Goal: Task Accomplishment & Management: Manage account settings

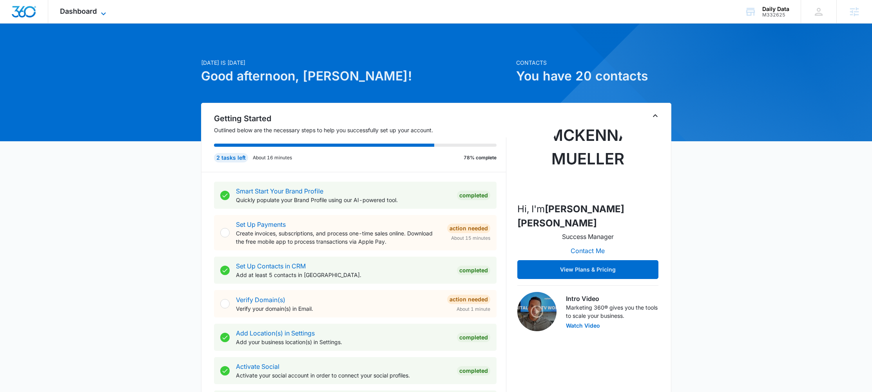
click at [77, 13] on span "Dashboard" at bounding box center [78, 11] width 37 height 8
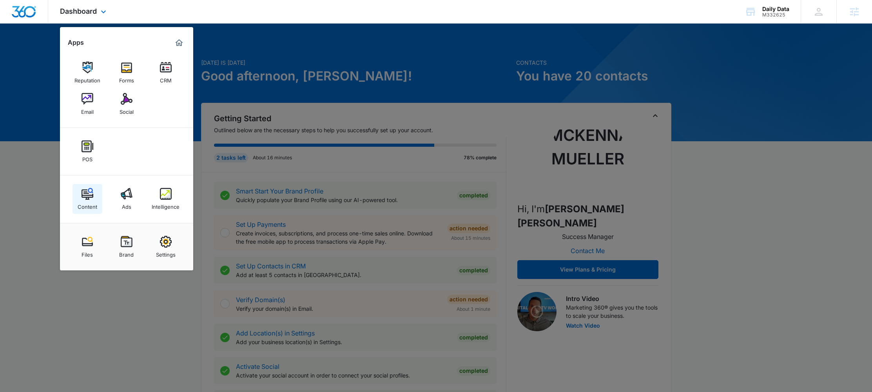
click at [93, 201] on div "Content" at bounding box center [88, 205] width 20 height 10
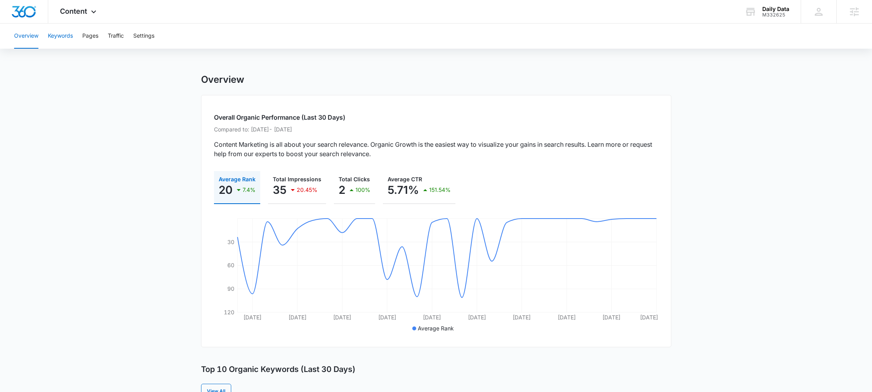
click at [71, 37] on button "Keywords" at bounding box center [60, 36] width 25 height 25
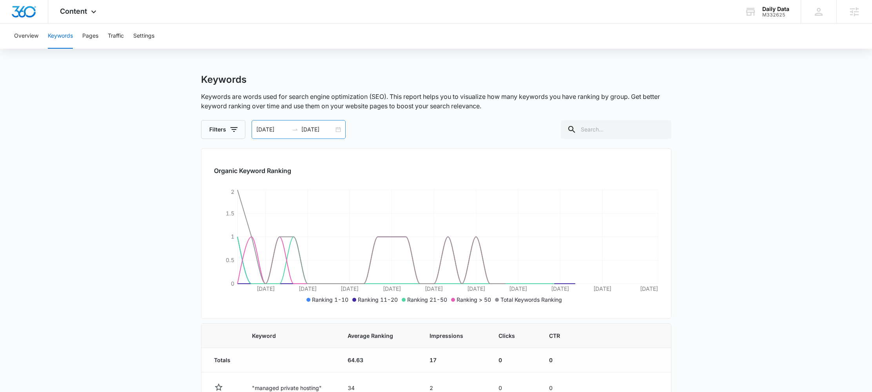
click at [340, 127] on div "[DATE] [DATE]" at bounding box center [299, 129] width 94 height 19
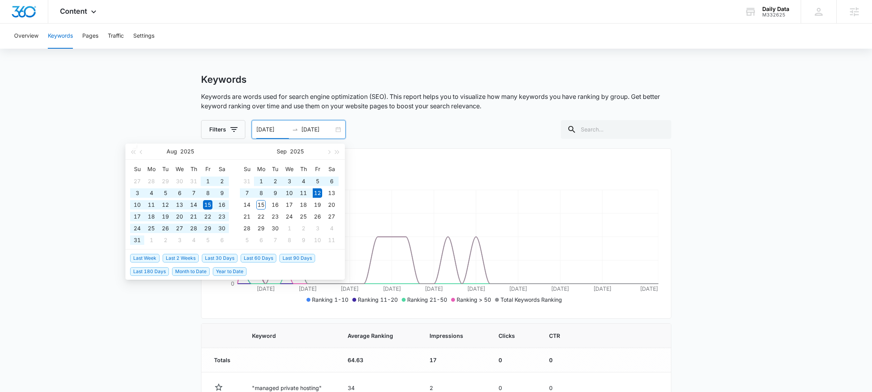
click at [298, 255] on span "Last 90 Days" at bounding box center [298, 258] width 36 height 9
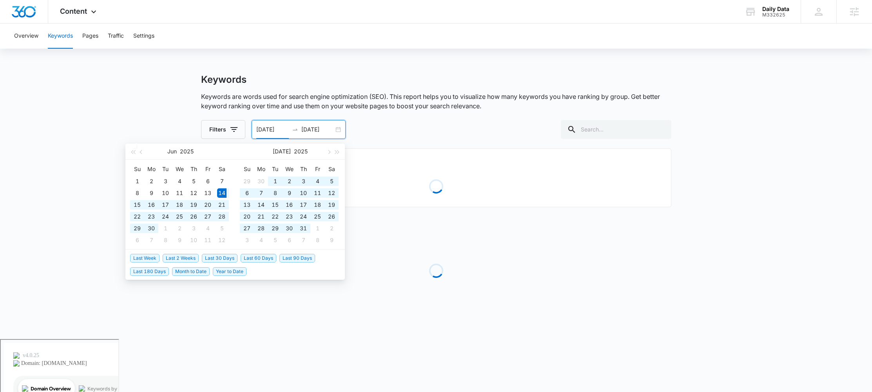
type input "[DATE]"
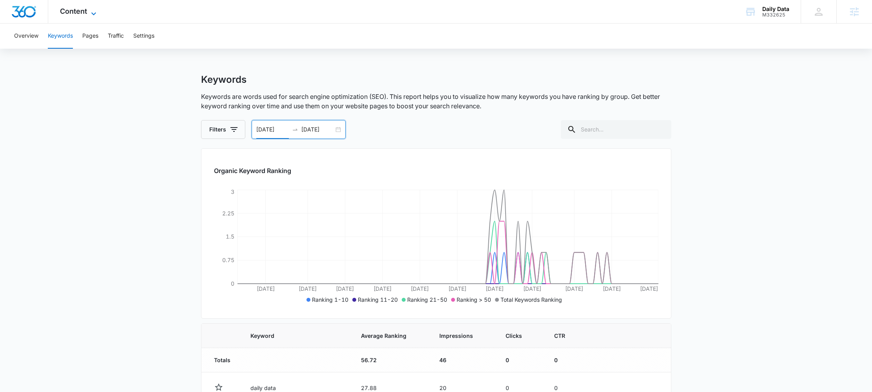
click at [73, 10] on span "Content" at bounding box center [73, 11] width 27 height 8
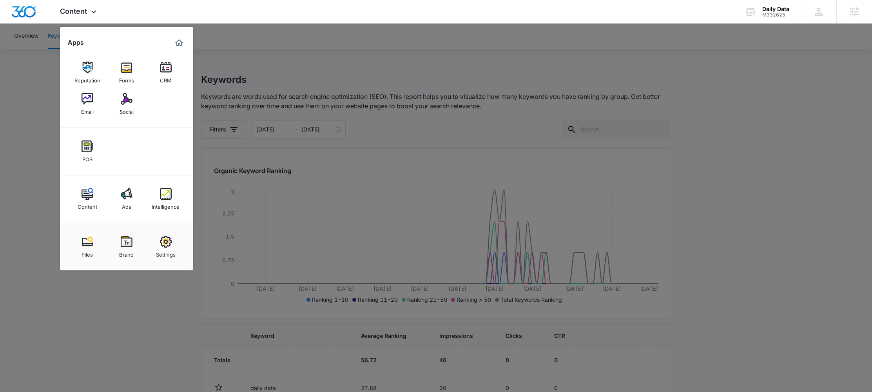
click at [122, 69] on img at bounding box center [127, 68] width 12 height 12
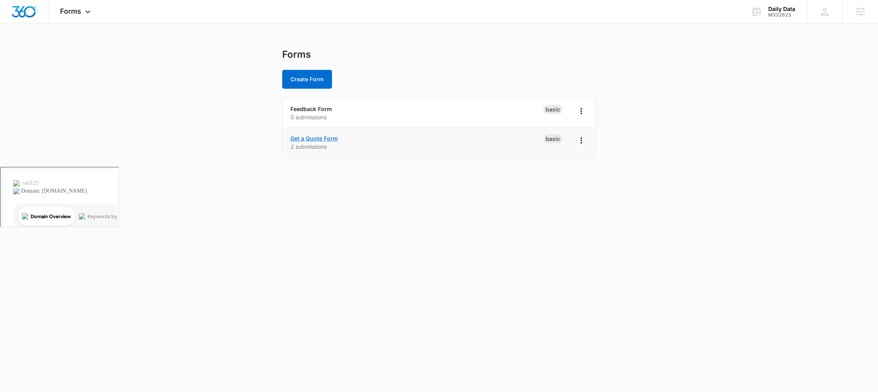
click at [319, 137] on link "Get a Quote Form" at bounding box center [313, 138] width 47 height 7
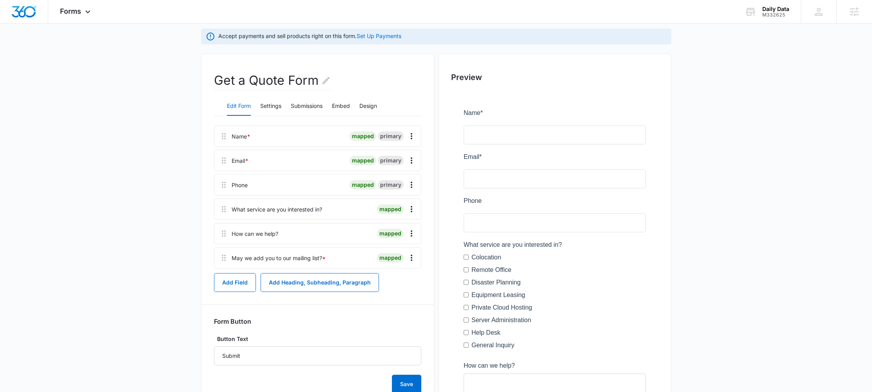
scroll to position [64, 0]
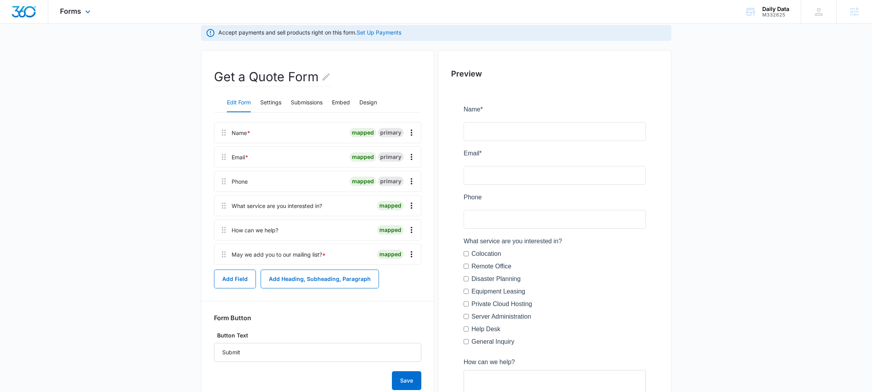
click at [65, 19] on div "Forms Apps Reputation Forms CRM Email Social POS Content Ads Intelligence Files…" at bounding box center [76, 11] width 56 height 23
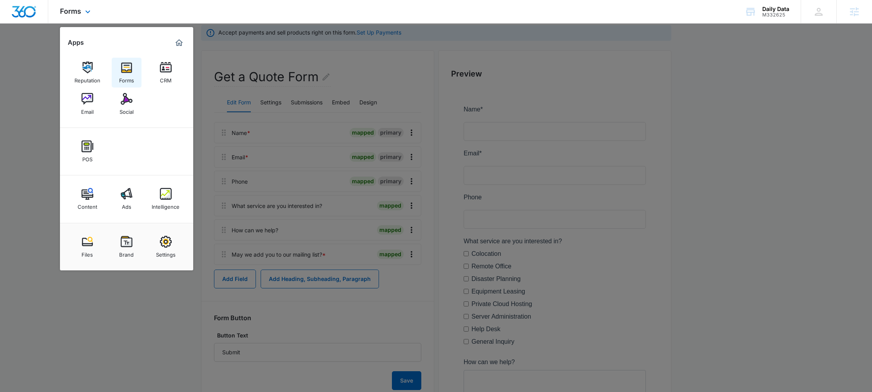
click at [127, 69] on img at bounding box center [127, 68] width 12 height 12
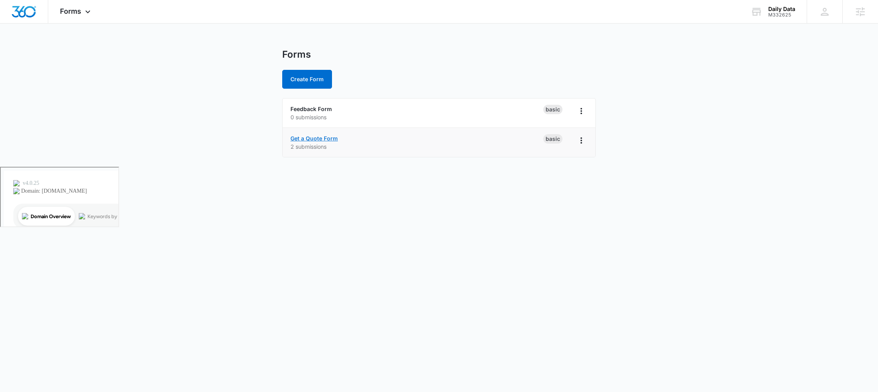
click at [325, 136] on link "Get a Quote Form" at bounding box center [313, 138] width 47 height 7
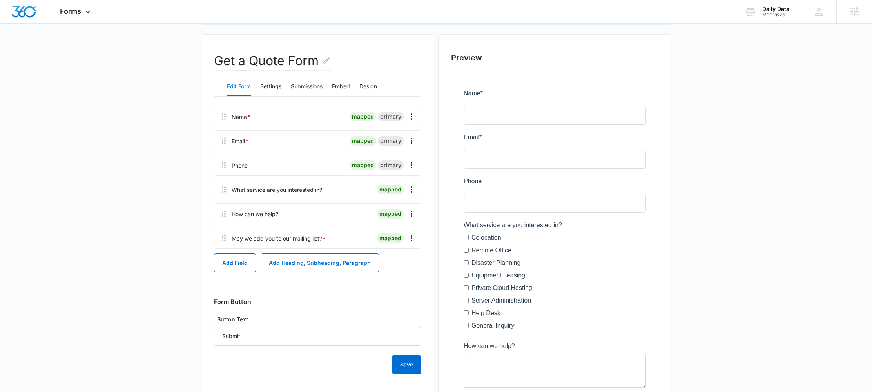
scroll to position [81, 0]
click at [412, 189] on icon "Overflow Menu" at bounding box center [411, 188] width 9 height 9
click at [396, 206] on button "Edit" at bounding box center [395, 211] width 45 height 12
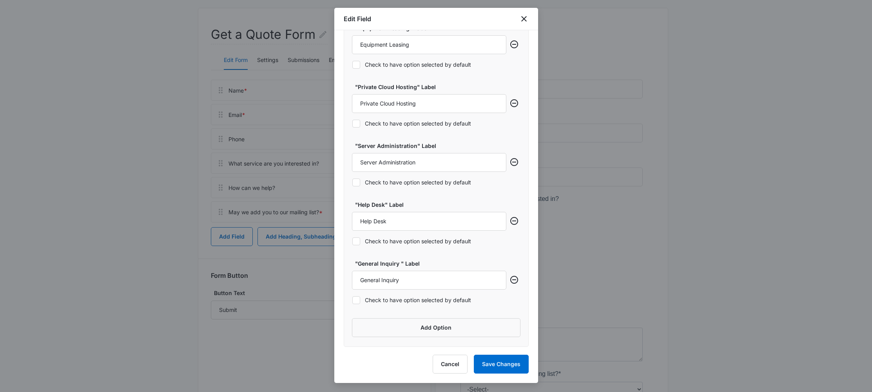
scroll to position [107, 0]
click at [466, 329] on button "Add Option" at bounding box center [436, 327] width 169 height 19
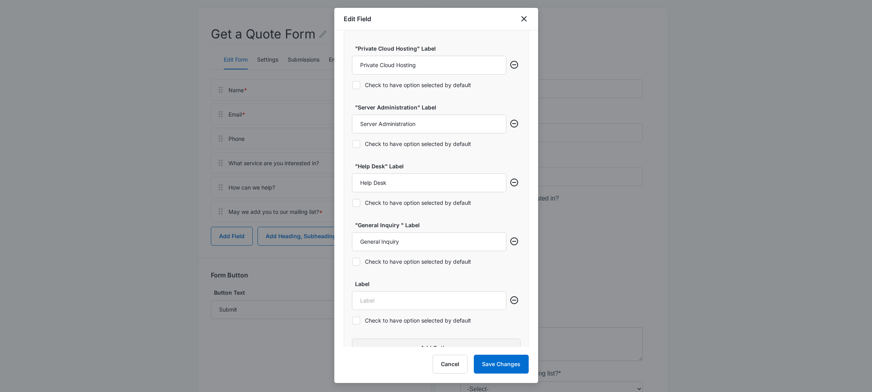
scroll to position [638, 0]
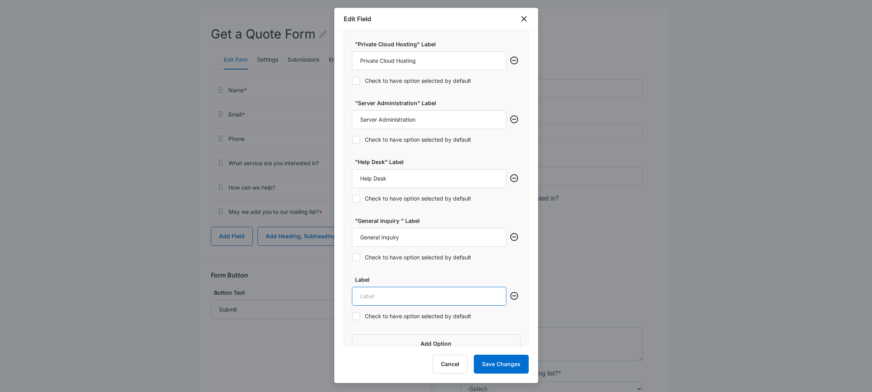
click at [377, 291] on input "Label" at bounding box center [429, 296] width 154 height 19
click at [443, 299] on input "Knowledgeable" at bounding box center [429, 296] width 154 height 19
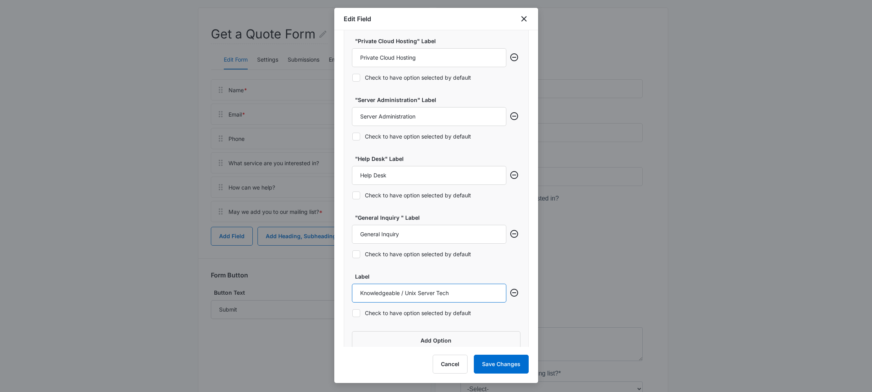
click at [401, 295] on input "Knowledgeable / Unix Server Tech" at bounding box center [429, 292] width 154 height 19
click at [491, 296] on input "Knowledgebase / Unix Server Tech" at bounding box center [429, 292] width 154 height 19
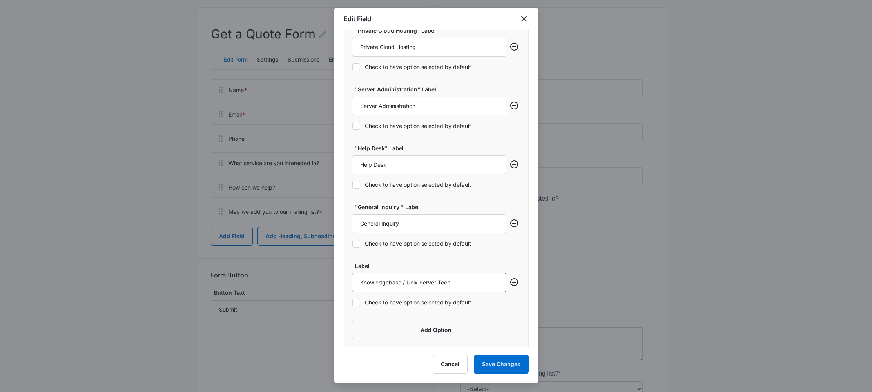
scroll to position [653, 0]
click at [391, 282] on input "Knowledgebase / Unix Server Tech" at bounding box center [429, 280] width 154 height 19
drag, startPoint x: 445, startPoint y: 280, endPoint x: 350, endPoint y: 280, distance: 94.5
click at [350, 280] on div ""Colocation" Label Colocation Check to have option selected by default "Remote …" at bounding box center [436, 64] width 185 height 568
type input "Knowledge base / Unix Server Tech"
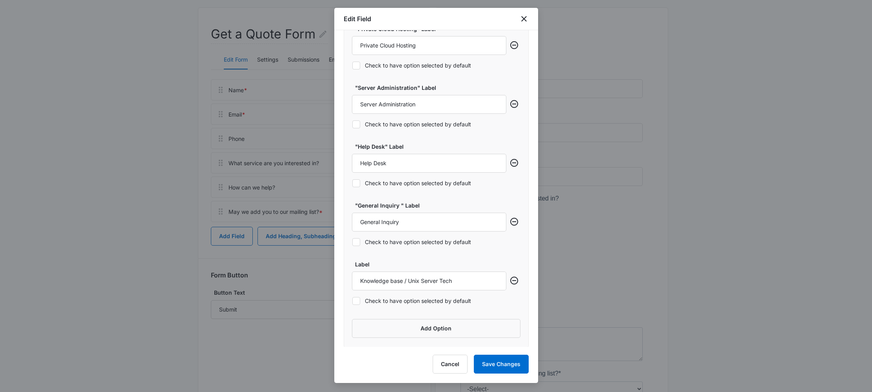
click at [366, 266] on label "Label" at bounding box center [432, 264] width 154 height 8
click at [366, 271] on input "Knowledge base / Unix Server Tech" at bounding box center [429, 280] width 154 height 19
click at [429, 250] on div "Check to have option selected by default" at bounding box center [429, 242] width 154 height 18
click at [513, 365] on button "Save Changes" at bounding box center [501, 363] width 55 height 19
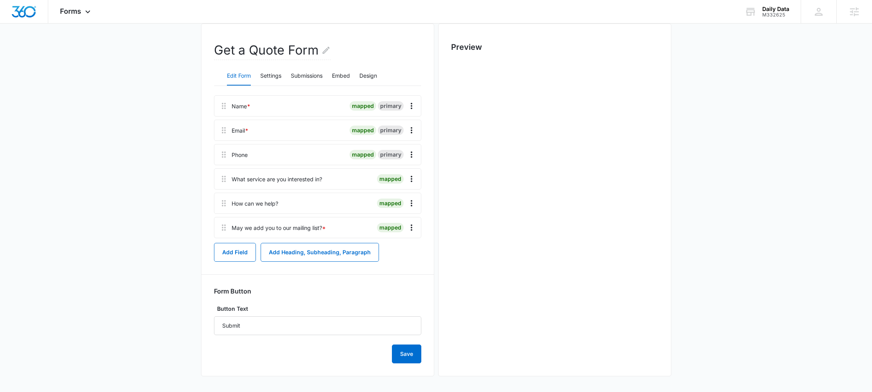
scroll to position [0, 0]
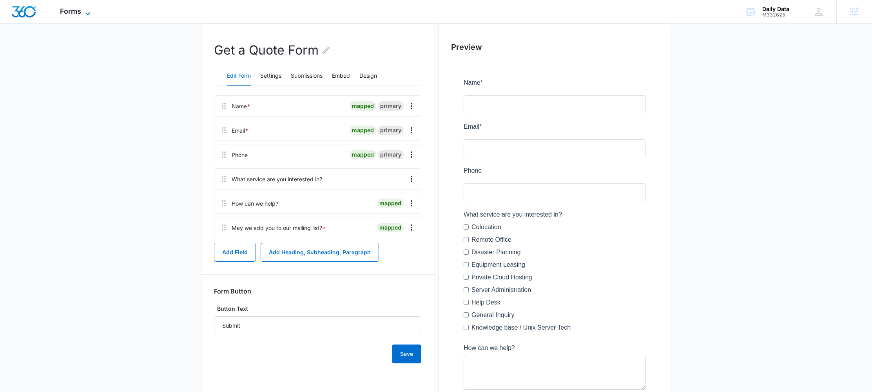
click at [76, 10] on span "Forms" at bounding box center [70, 11] width 21 height 8
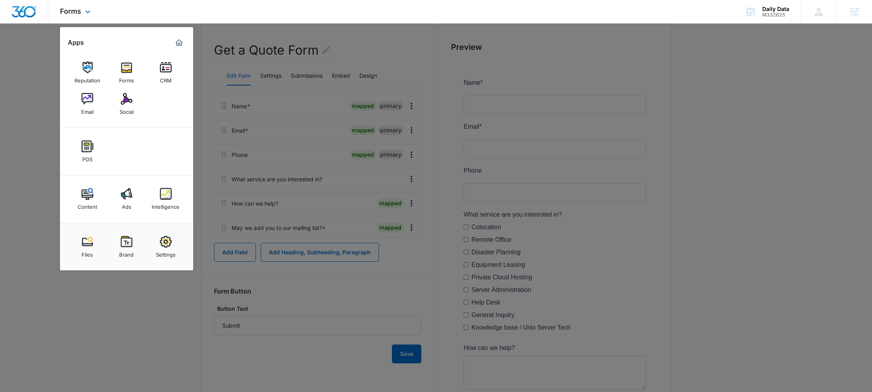
click at [180, 39] on img "Marketing 360® Dashboard" at bounding box center [178, 42] width 9 height 9
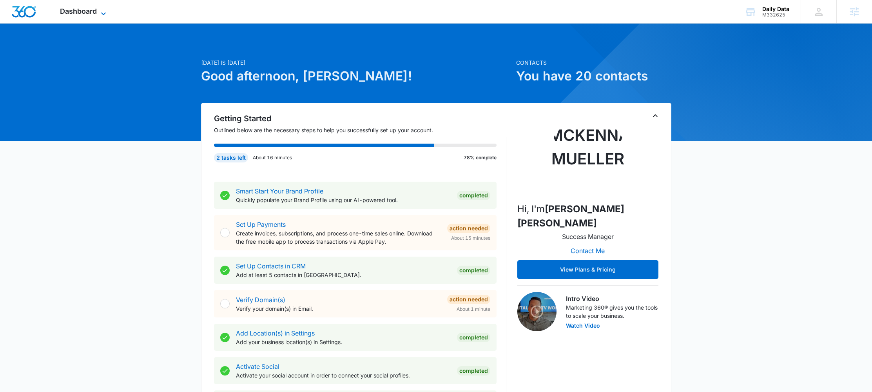
click at [83, 12] on span "Dashboard" at bounding box center [78, 11] width 37 height 8
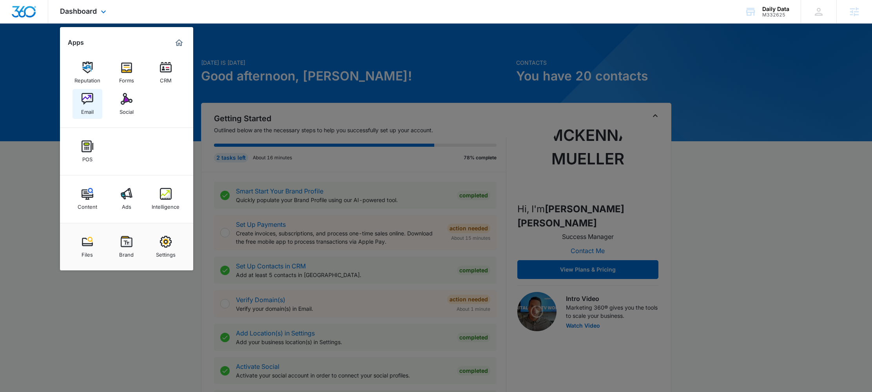
click at [90, 97] on img at bounding box center [88, 99] width 12 height 12
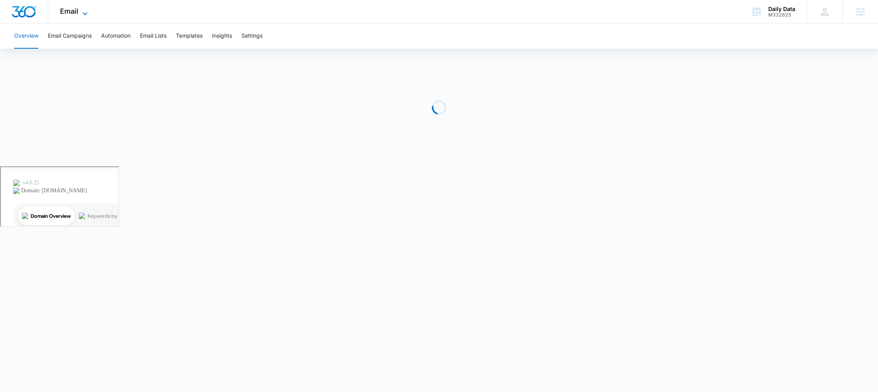
click at [68, 13] on span "Email" at bounding box center [69, 11] width 18 height 8
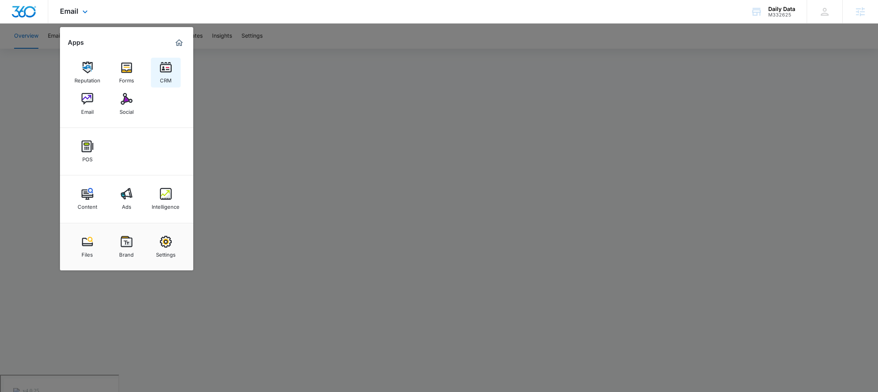
click at [169, 75] on div "CRM" at bounding box center [166, 78] width 12 height 10
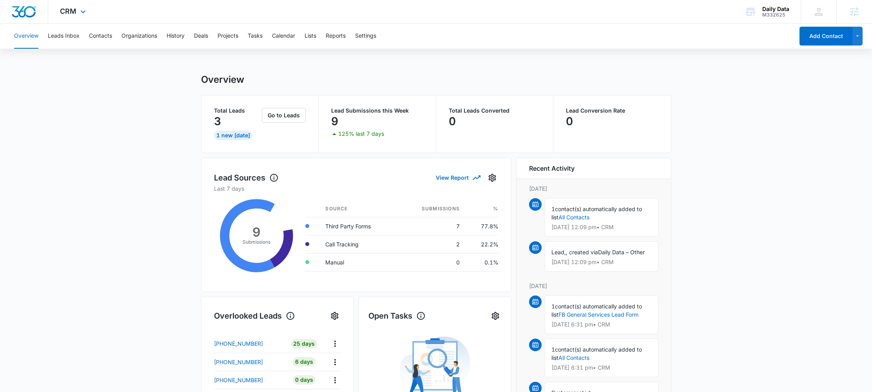
click at [77, 16] on div "CRM Apps Reputation Forms CRM Email Social POS Content Ads Intelligence Files B…" at bounding box center [73, 11] width 51 height 23
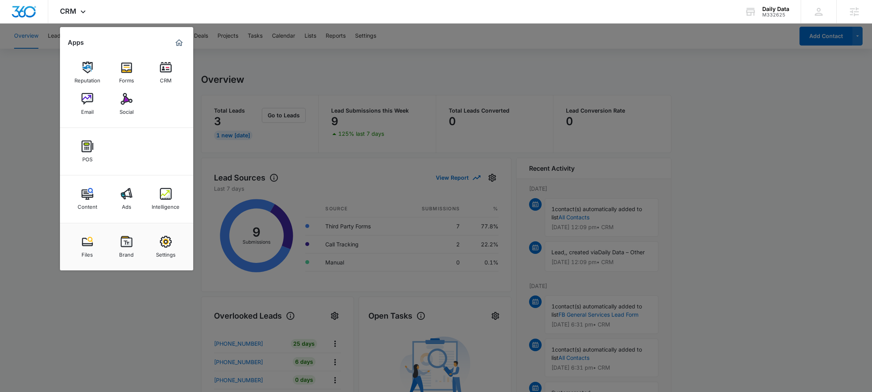
click at [165, 67] on img at bounding box center [166, 68] width 12 height 12
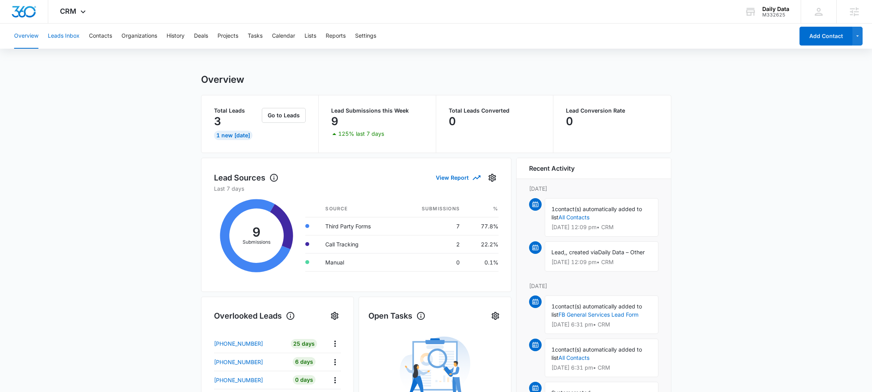
click at [60, 37] on button "Leads Inbox" at bounding box center [64, 36] width 32 height 25
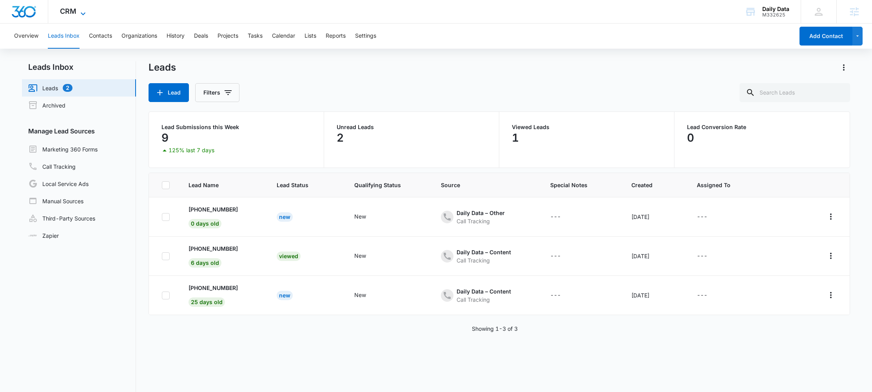
click at [69, 13] on span "CRM" at bounding box center [68, 11] width 16 height 8
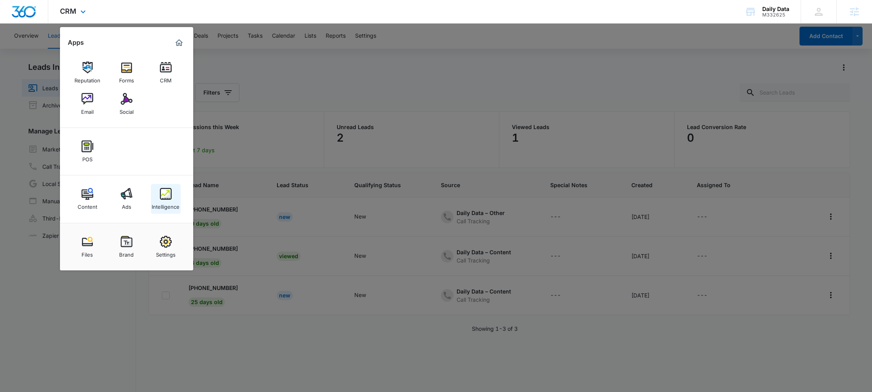
click at [169, 198] on img at bounding box center [166, 194] width 12 height 12
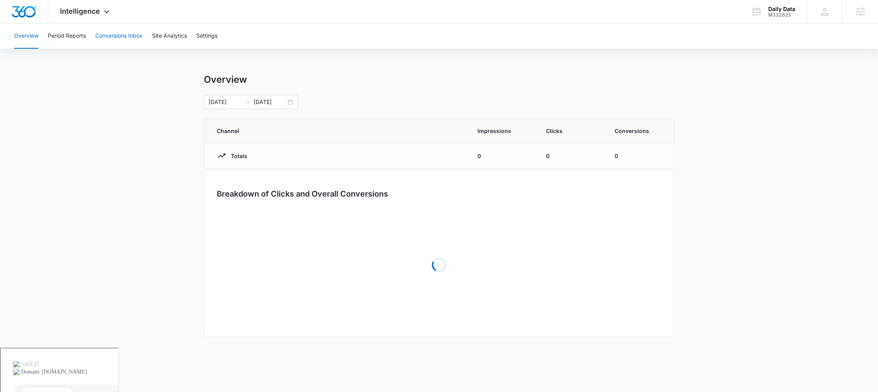
click at [124, 31] on button "Conversions Inbox" at bounding box center [118, 36] width 47 height 25
click at [111, 42] on button "Conversions Inbox" at bounding box center [118, 36] width 47 height 25
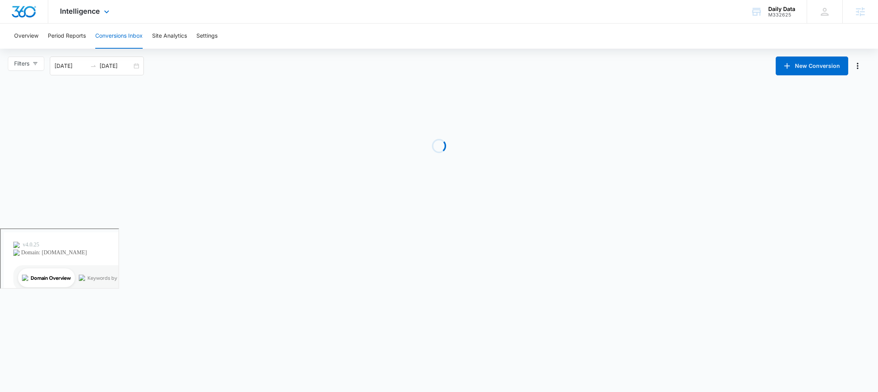
click at [83, 16] on div "Intelligence Apps Reputation Forms CRM Email Social POS Content Ads Intelligenc…" at bounding box center [85, 11] width 75 height 23
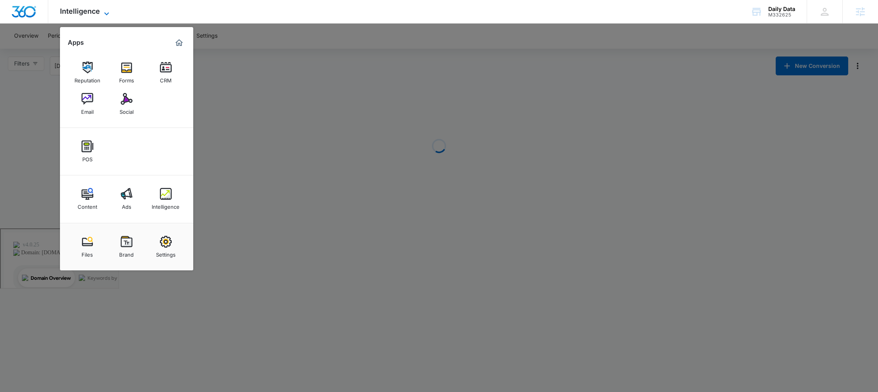
click at [99, 12] on span "Intelligence" at bounding box center [80, 11] width 40 height 8
